Goal: Transaction & Acquisition: Purchase product/service

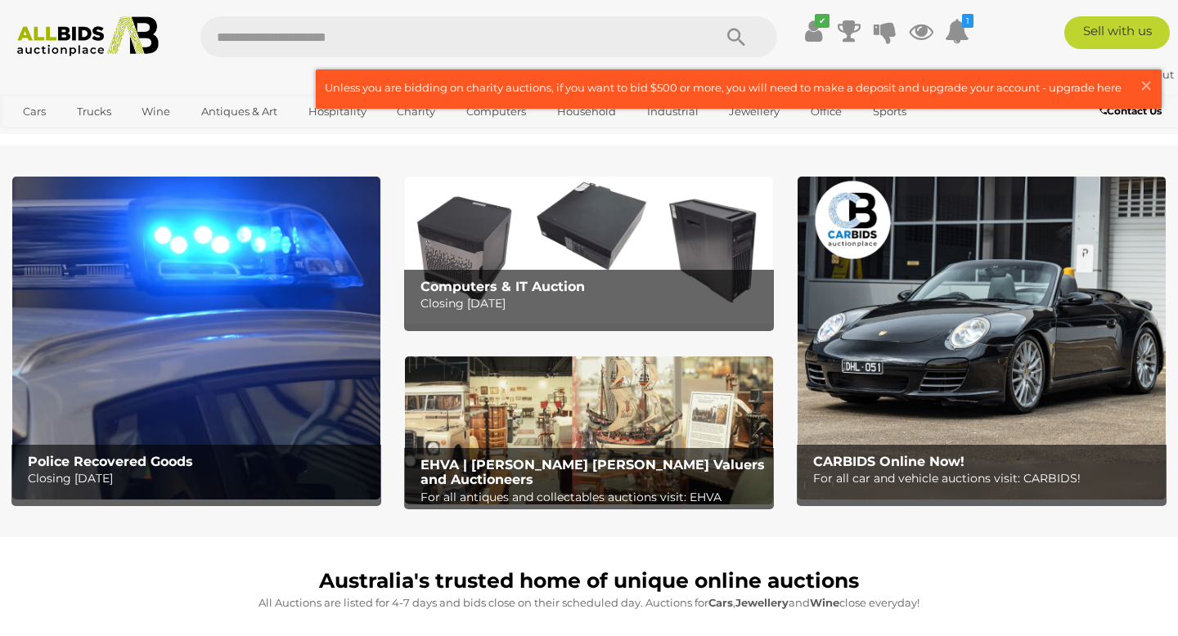
click at [177, 372] on img at bounding box center [196, 338] width 368 height 322
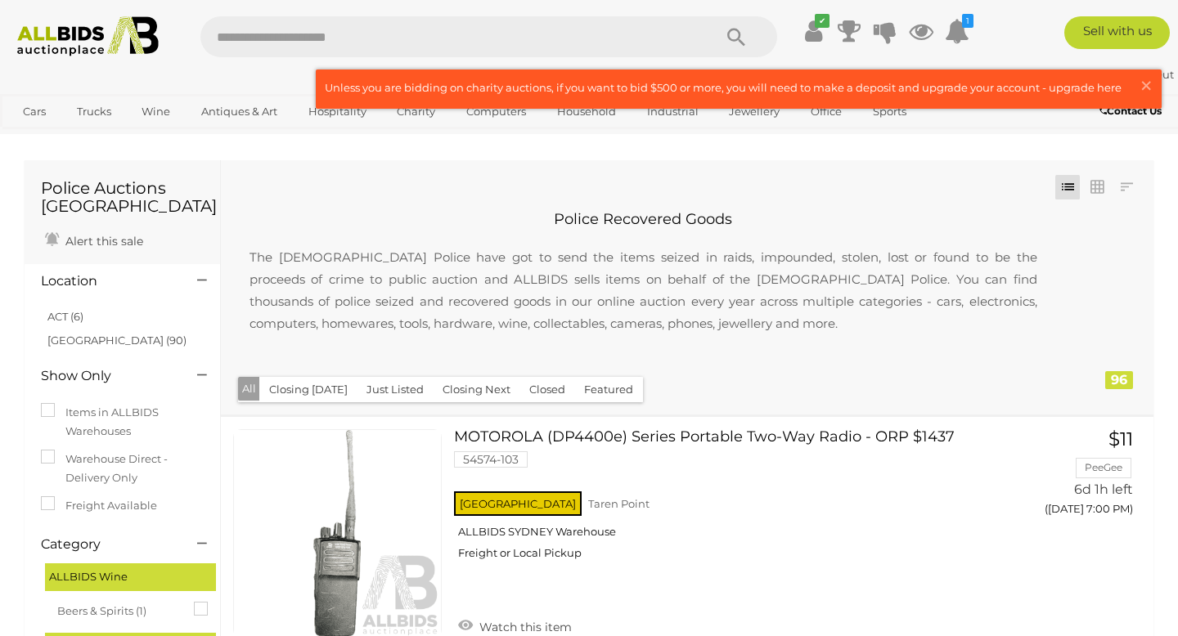
click at [62, 25] on img at bounding box center [88, 36] width 159 height 40
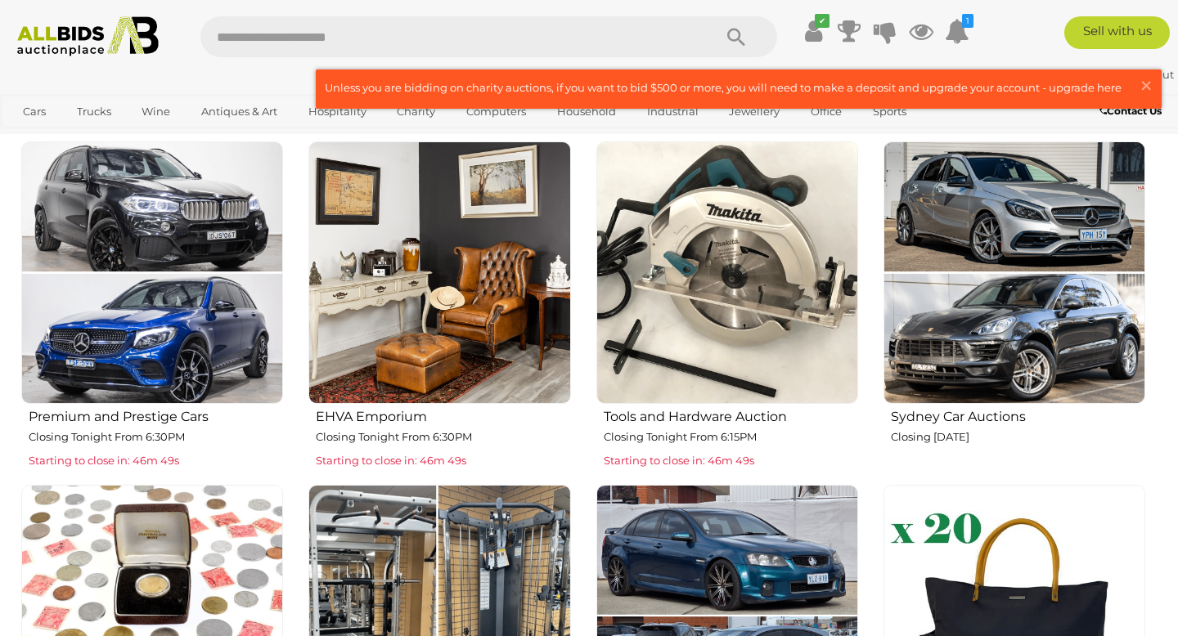
scroll to position [591, 0]
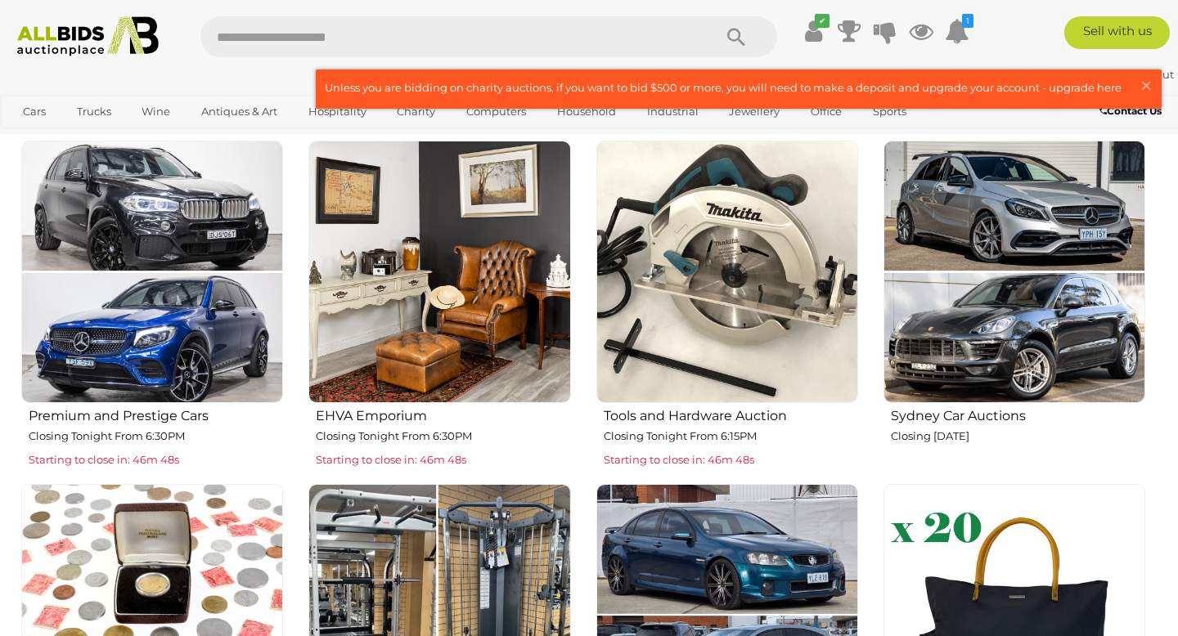
click at [445, 292] on img at bounding box center [439, 272] width 262 height 262
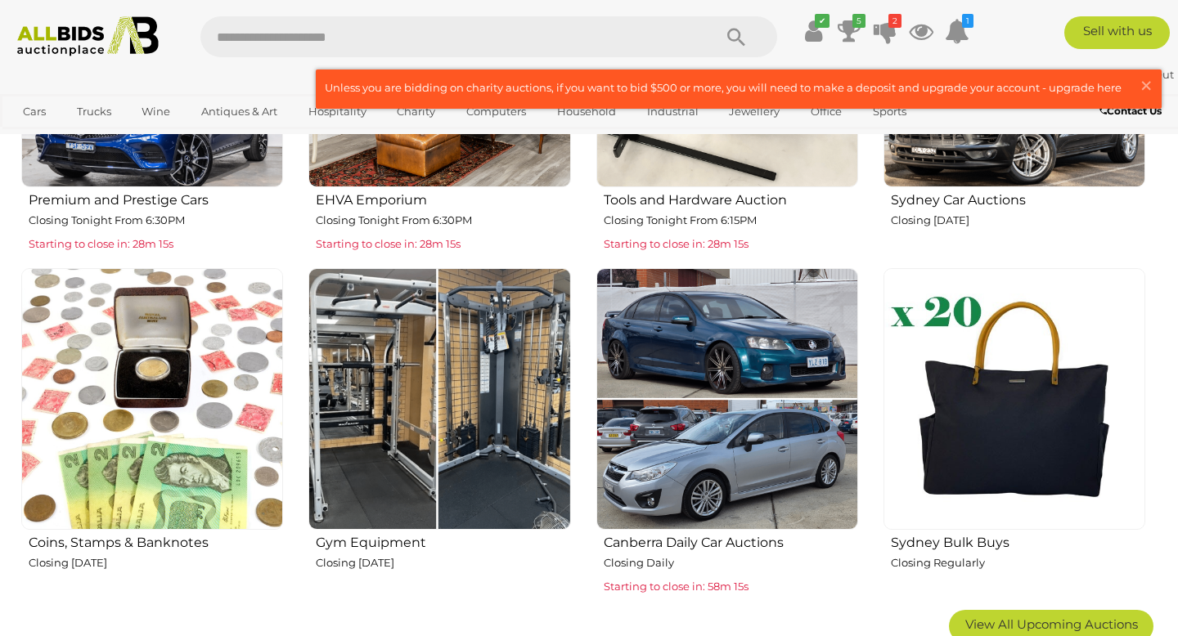
scroll to position [808, 0]
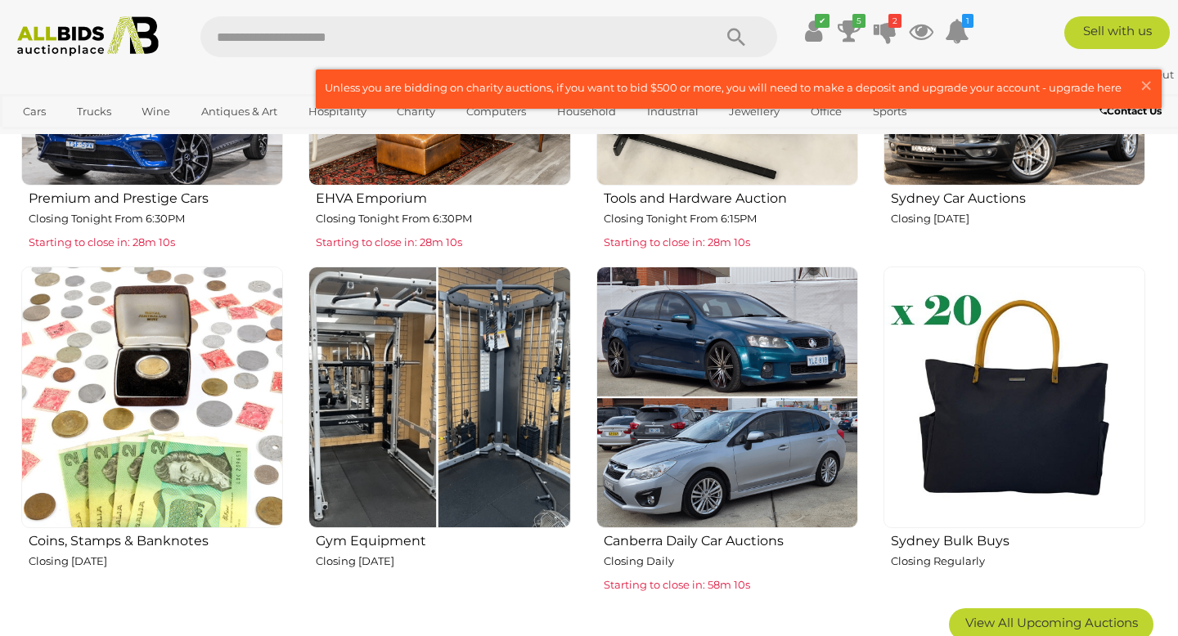
click at [404, 376] on img at bounding box center [439, 398] width 262 height 262
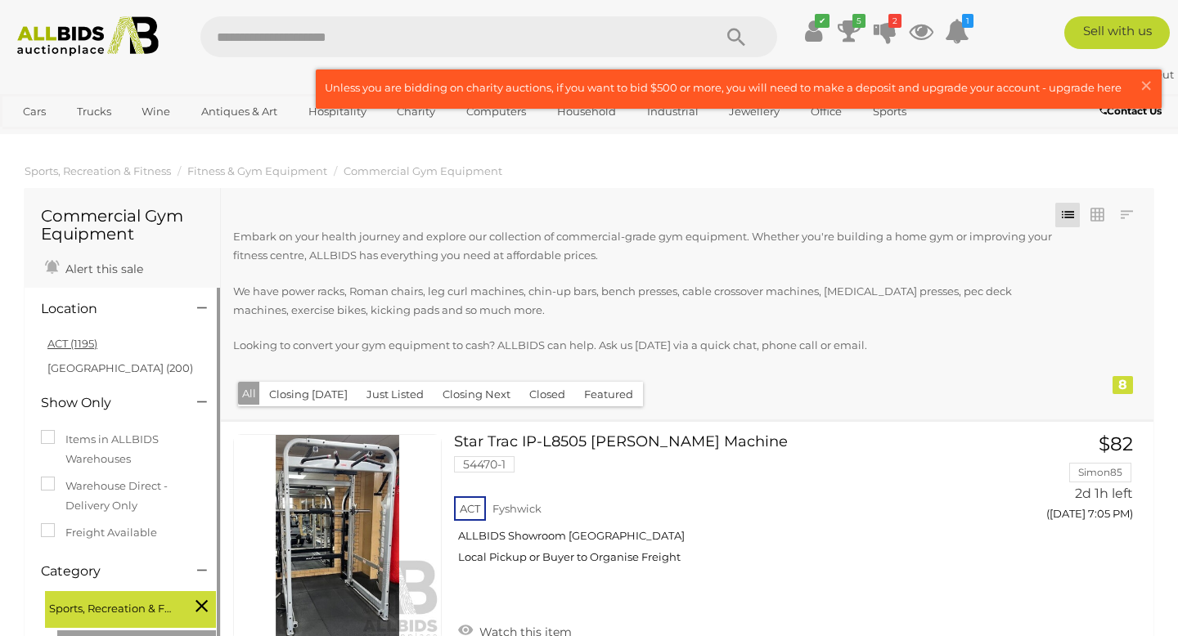
click at [97, 340] on link "ACT (1195)" at bounding box center [72, 343] width 50 height 13
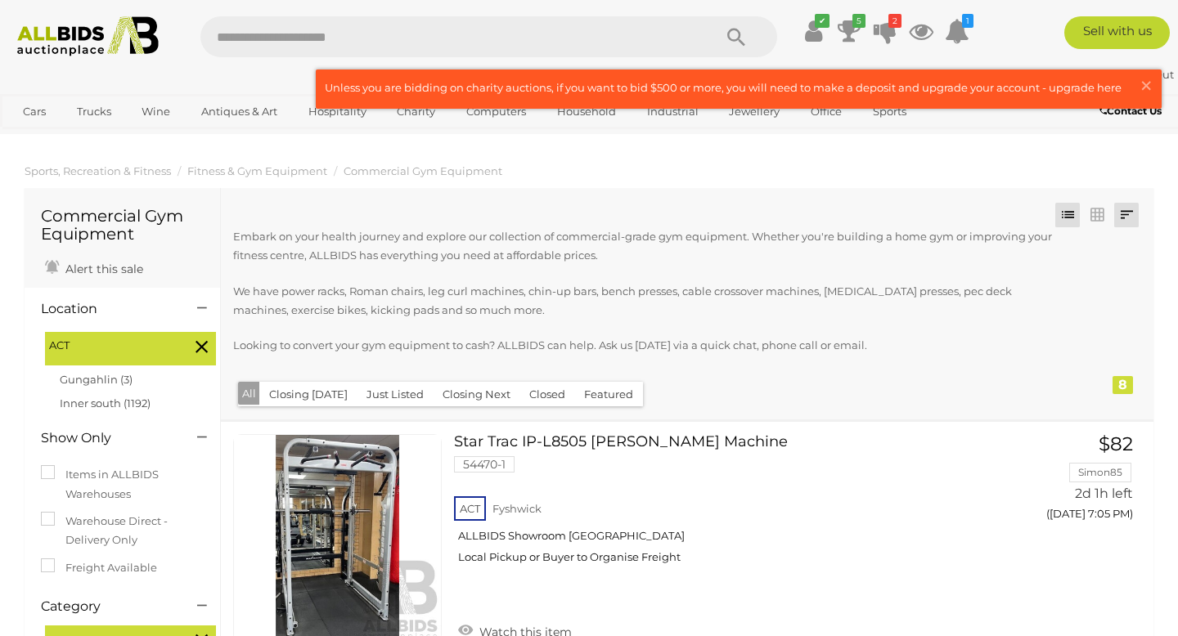
click at [1121, 214] on link at bounding box center [1126, 215] width 25 height 25
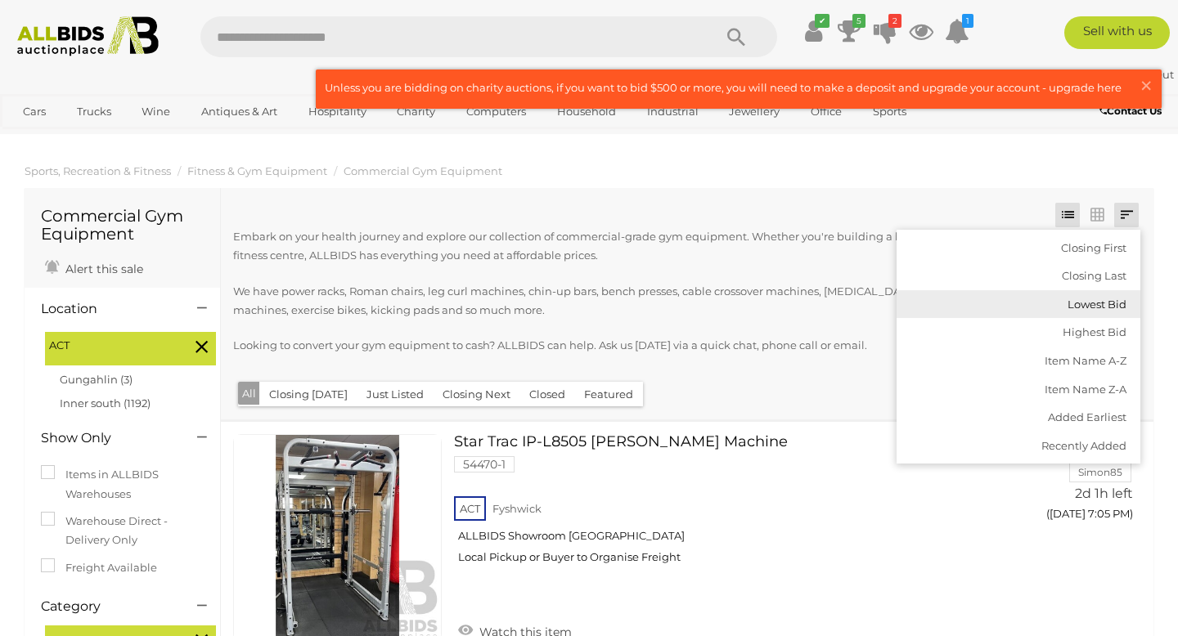
click at [1086, 302] on link "Lowest Bid" at bounding box center [1018, 304] width 244 height 29
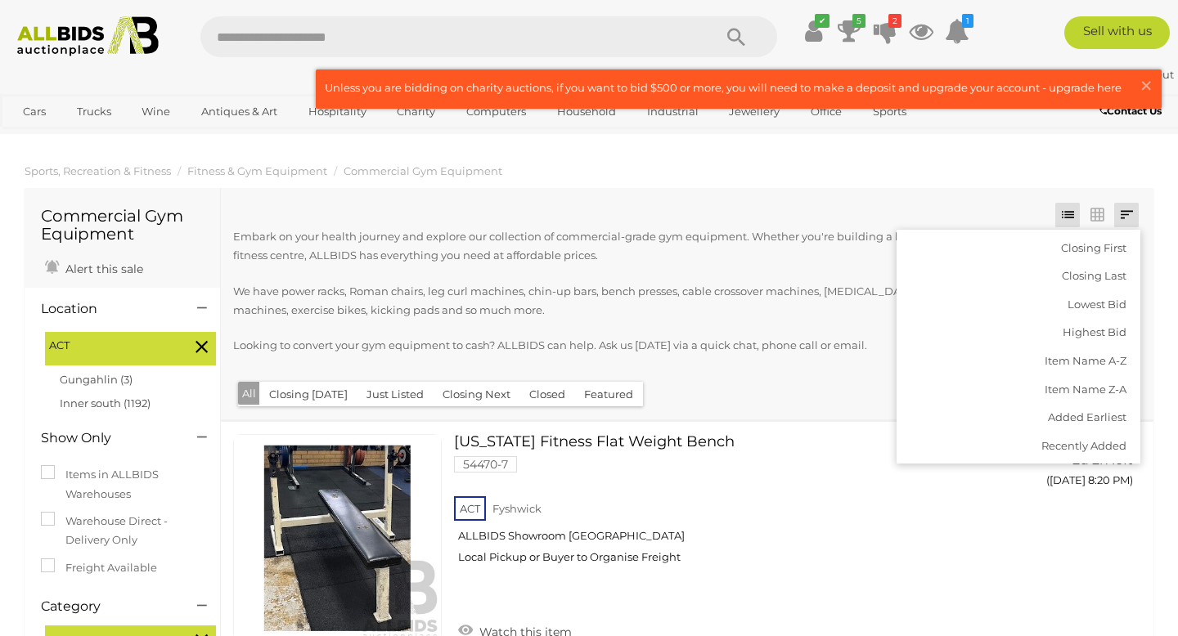
click at [98, 36] on img at bounding box center [88, 36] width 159 height 40
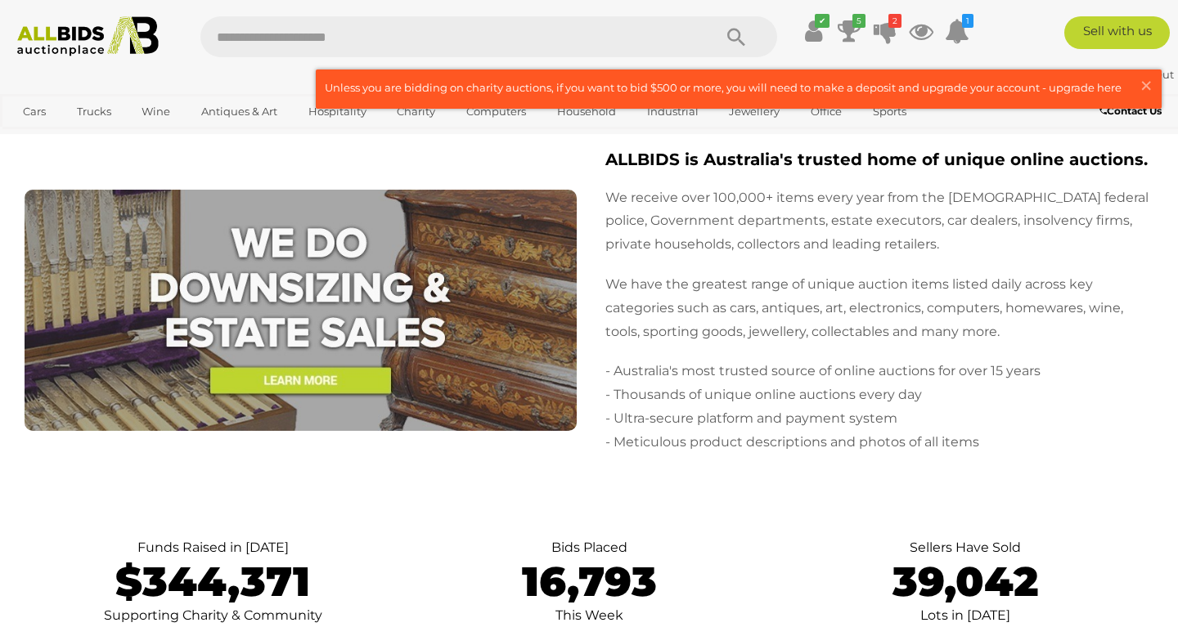
scroll to position [3107, 0]
